Goal: Contribute content

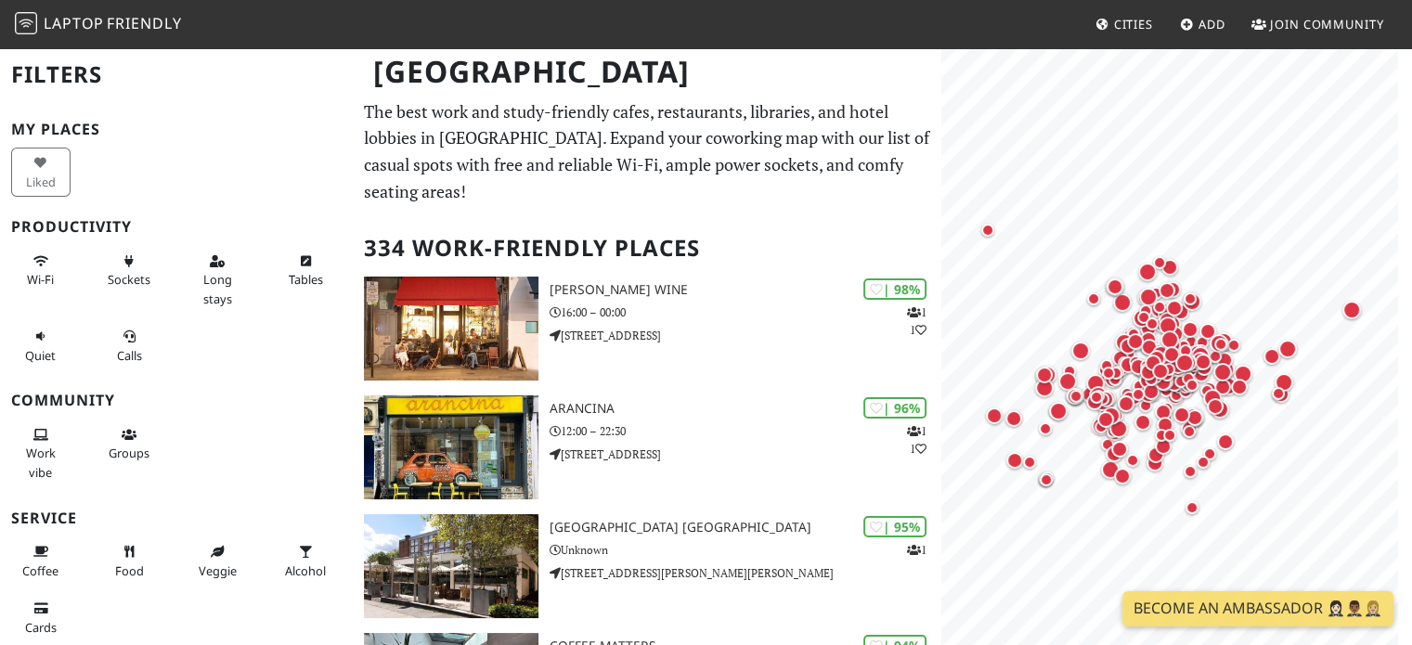
click at [1109, 36] on link "Cities" at bounding box center [1124, 23] width 72 height 33
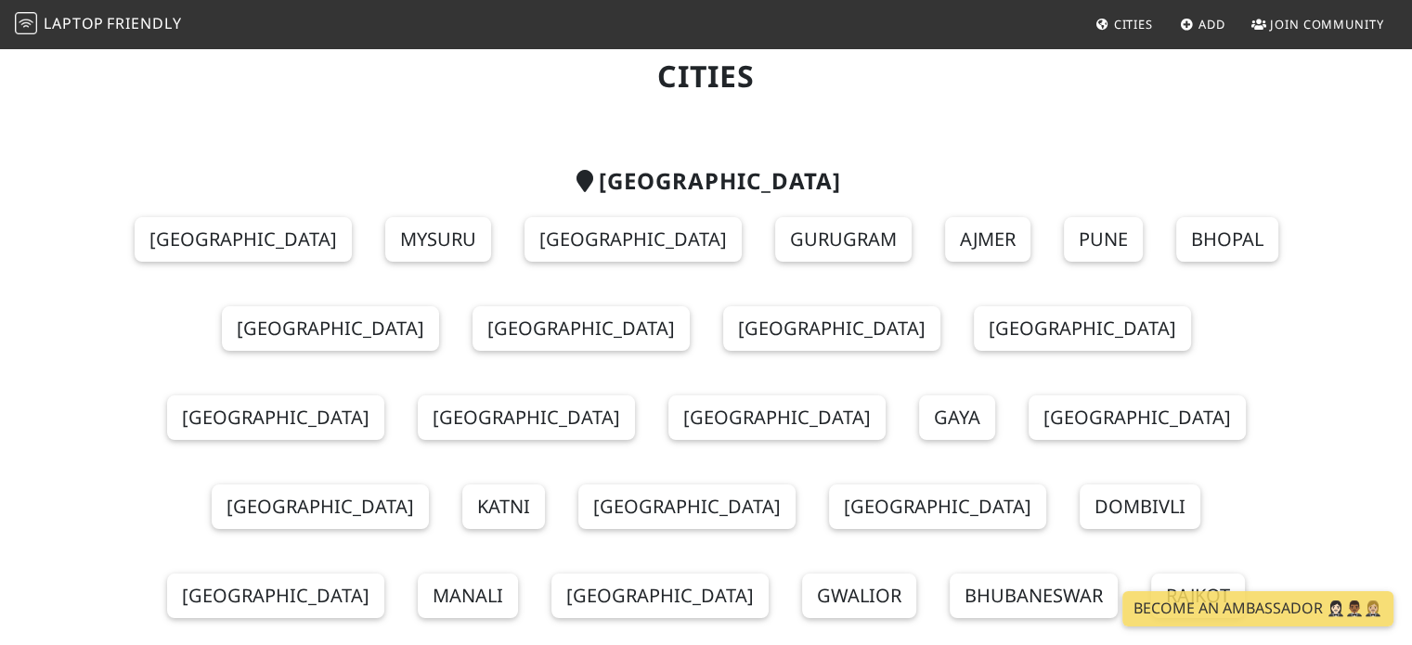
scroll to position [93, 0]
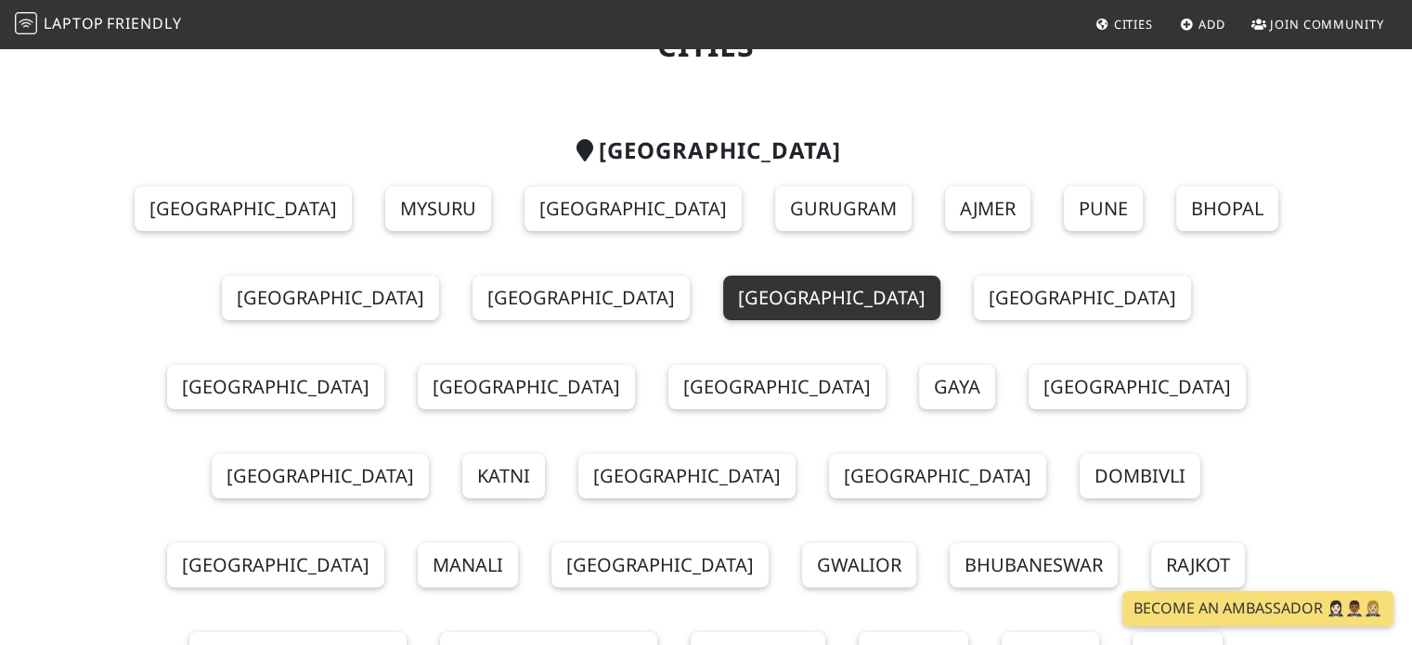
click at [723, 295] on link "Chennai" at bounding box center [831, 298] width 217 height 45
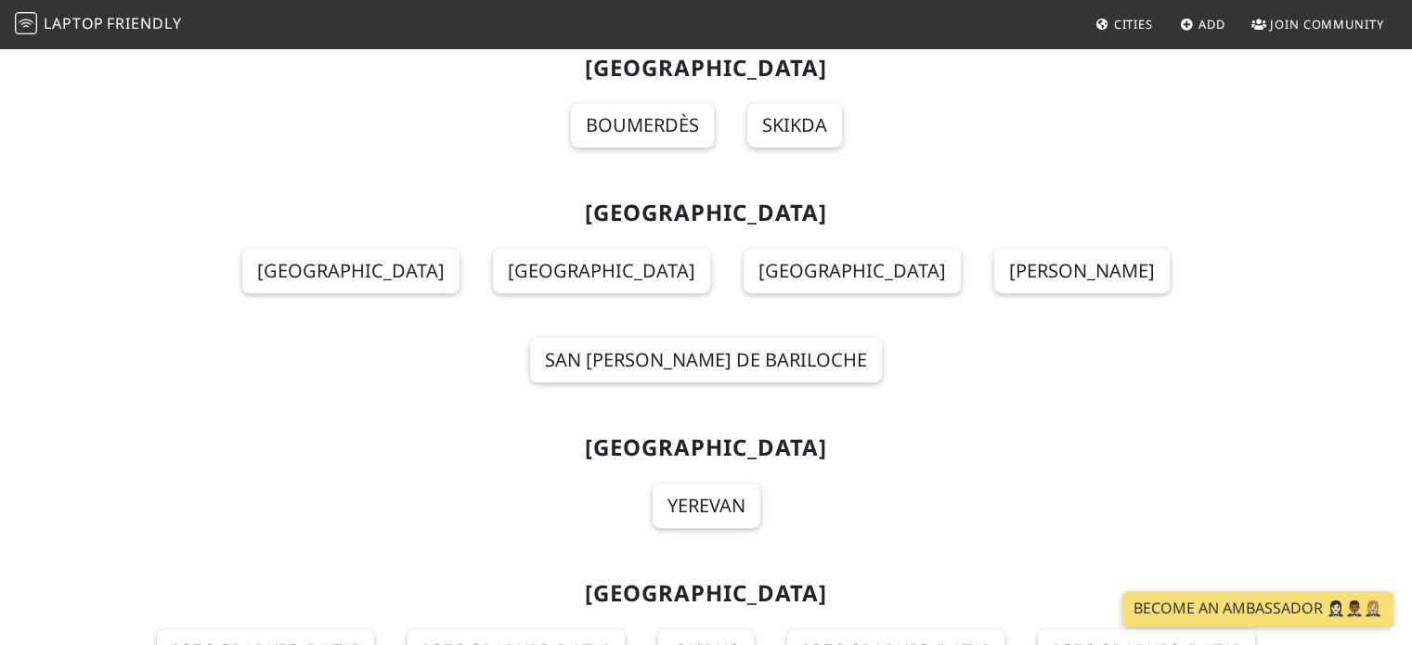
scroll to position [650, 0]
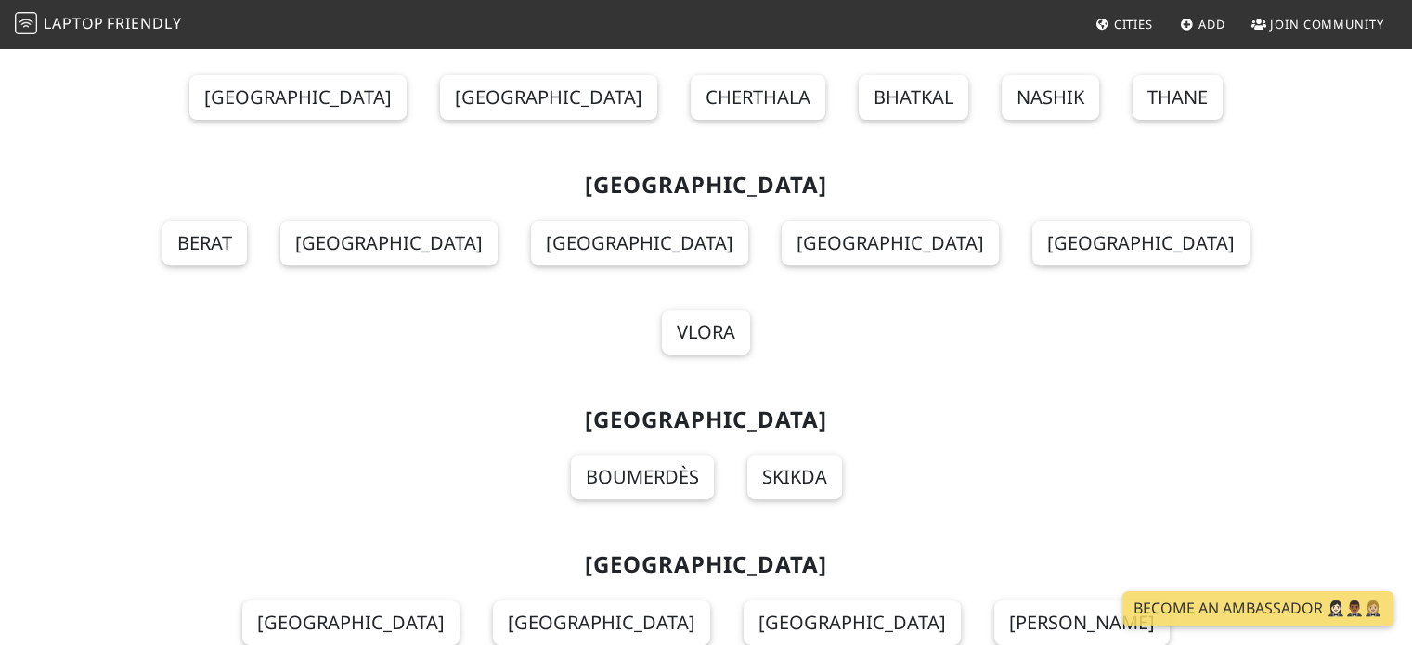
click at [1200, 18] on span "Add" at bounding box center [1212, 24] width 27 height 17
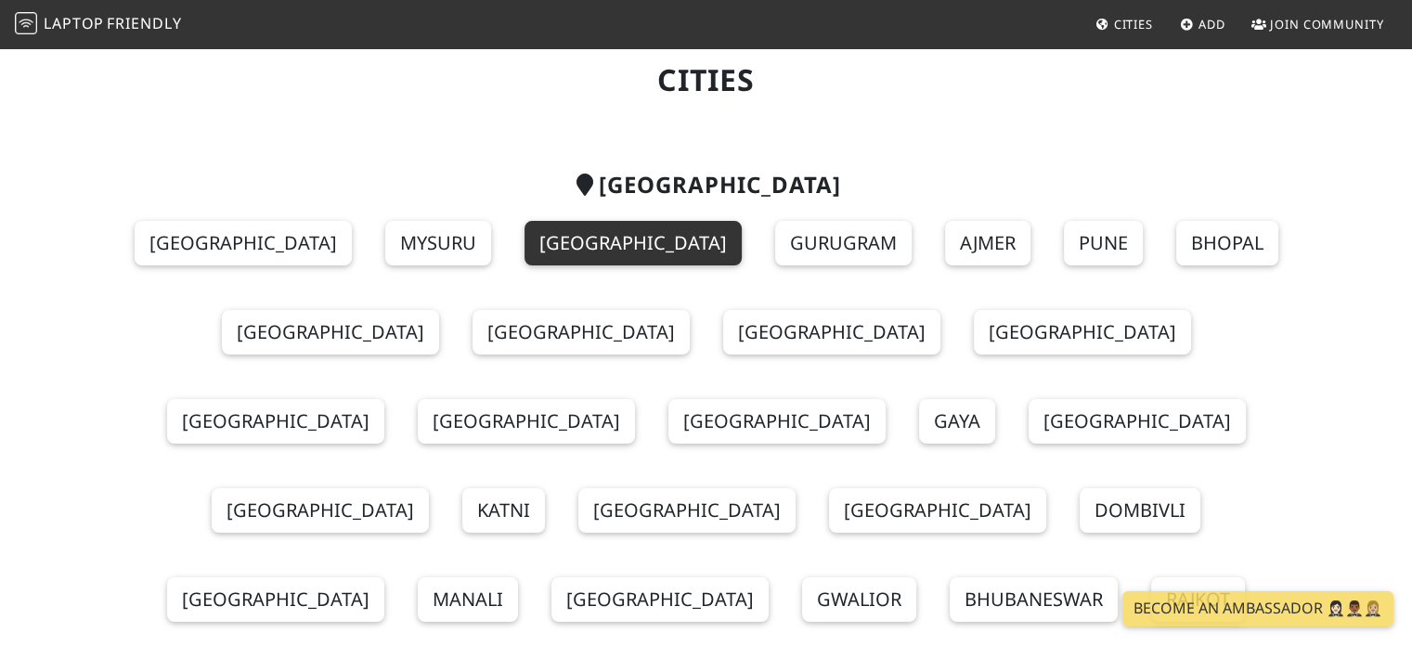
scroll to position [0, 0]
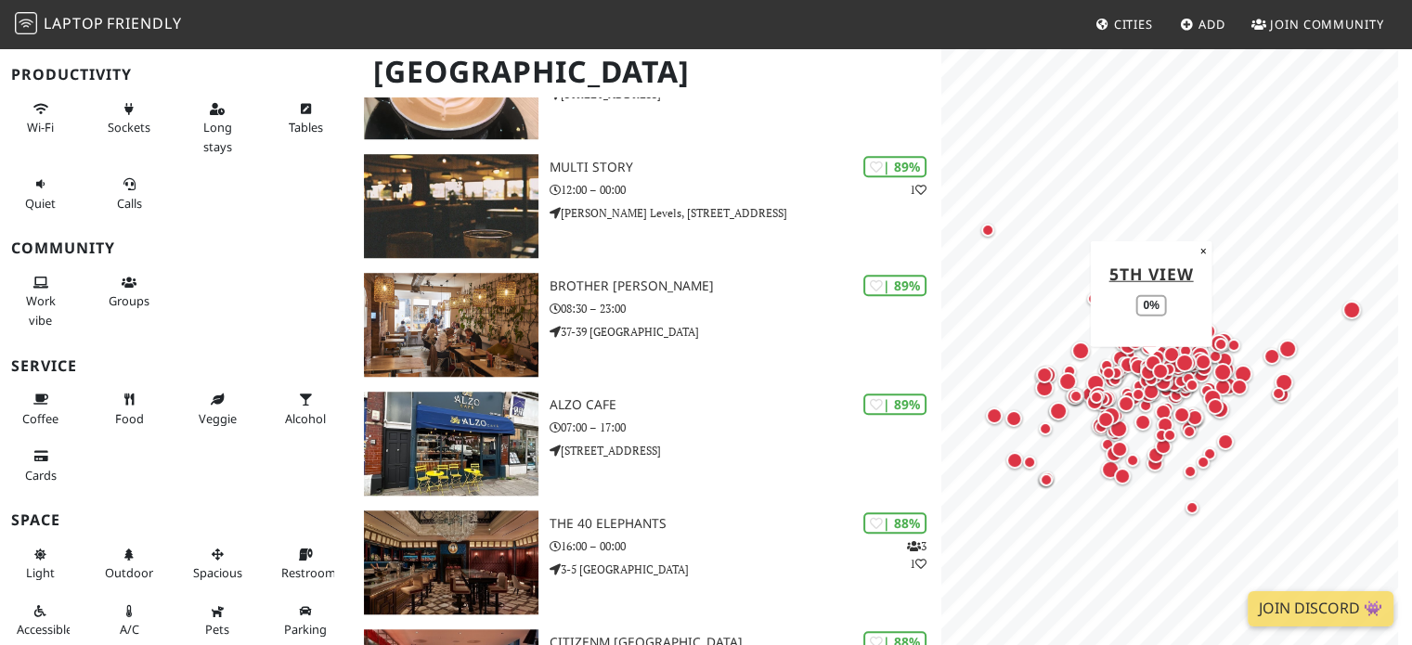
scroll to position [1086, 0]
